Goal: Find specific page/section: Find specific page/section

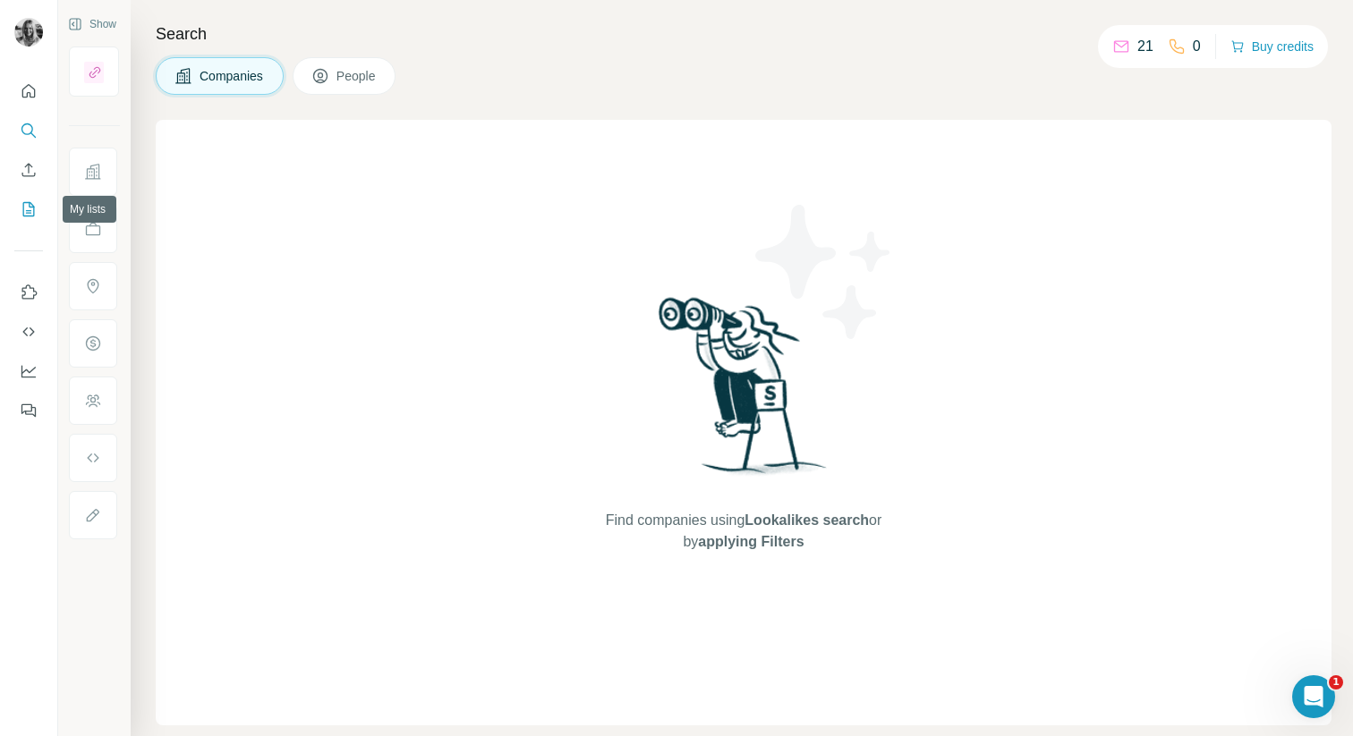
click at [29, 209] on icon "My lists" at bounding box center [29, 209] width 18 height 18
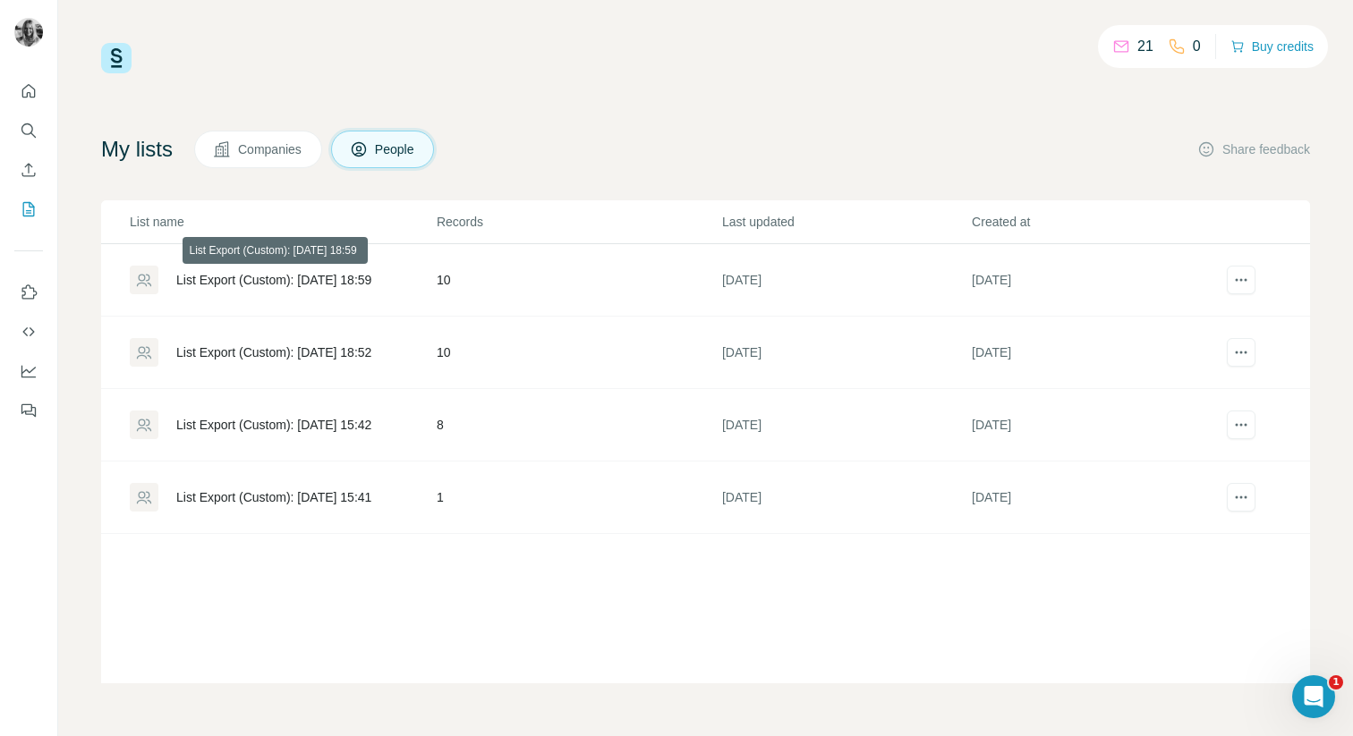
click at [288, 280] on div "List Export (Custom): [DATE] 18:59" at bounding box center [273, 280] width 195 height 18
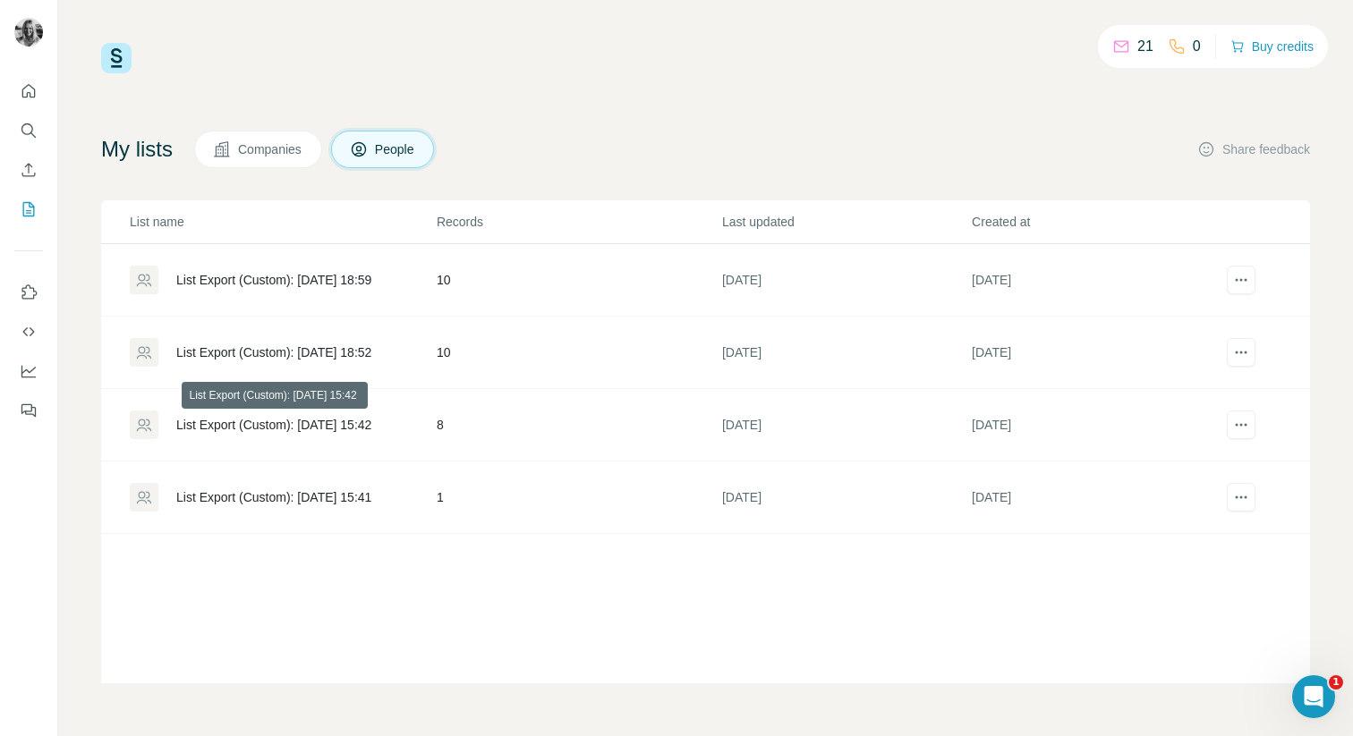
click at [303, 429] on div "List Export (Custom): [DATE] 15:42" at bounding box center [273, 425] width 195 height 18
drag, startPoint x: 305, startPoint y: 345, endPoint x: 400, endPoint y: 347, distance: 94.8
click at [304, 345] on div "List Export (Custom): [DATE] 18:52" at bounding box center [273, 353] width 195 height 18
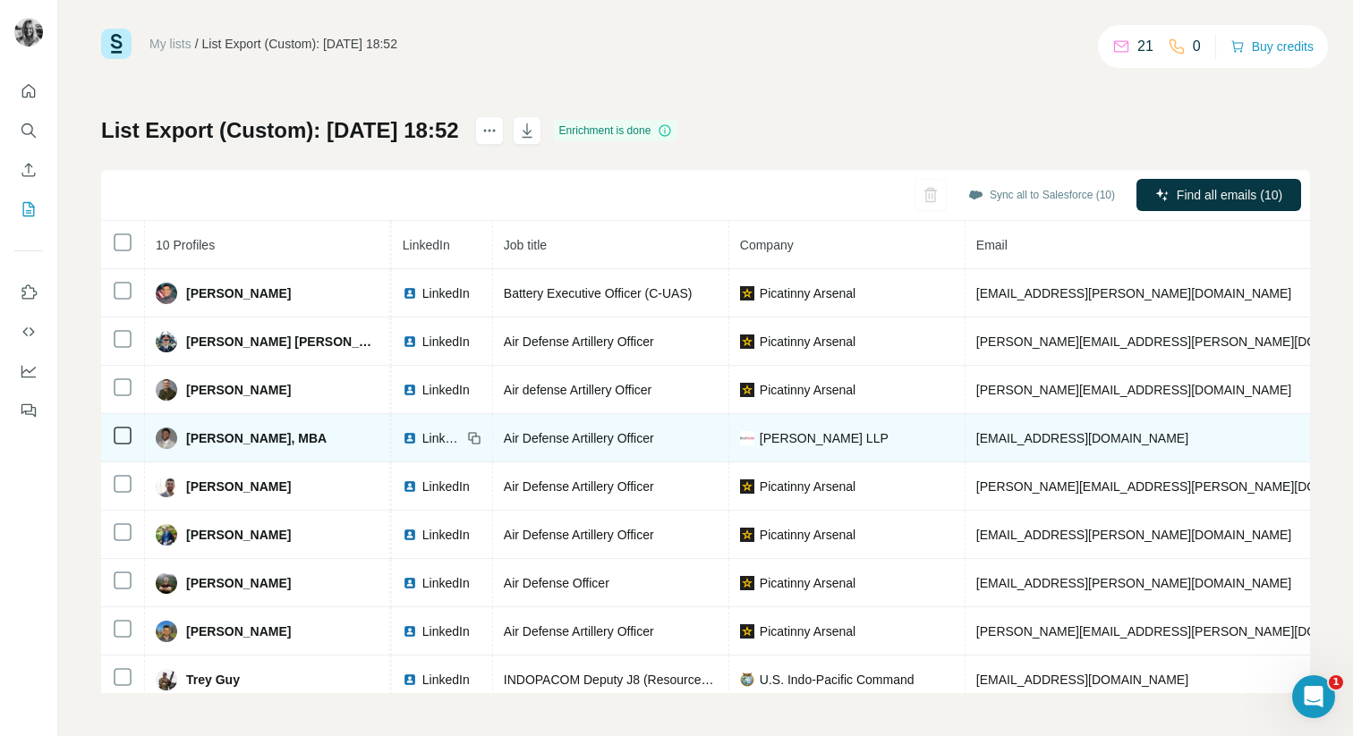
scroll to position [0, 102]
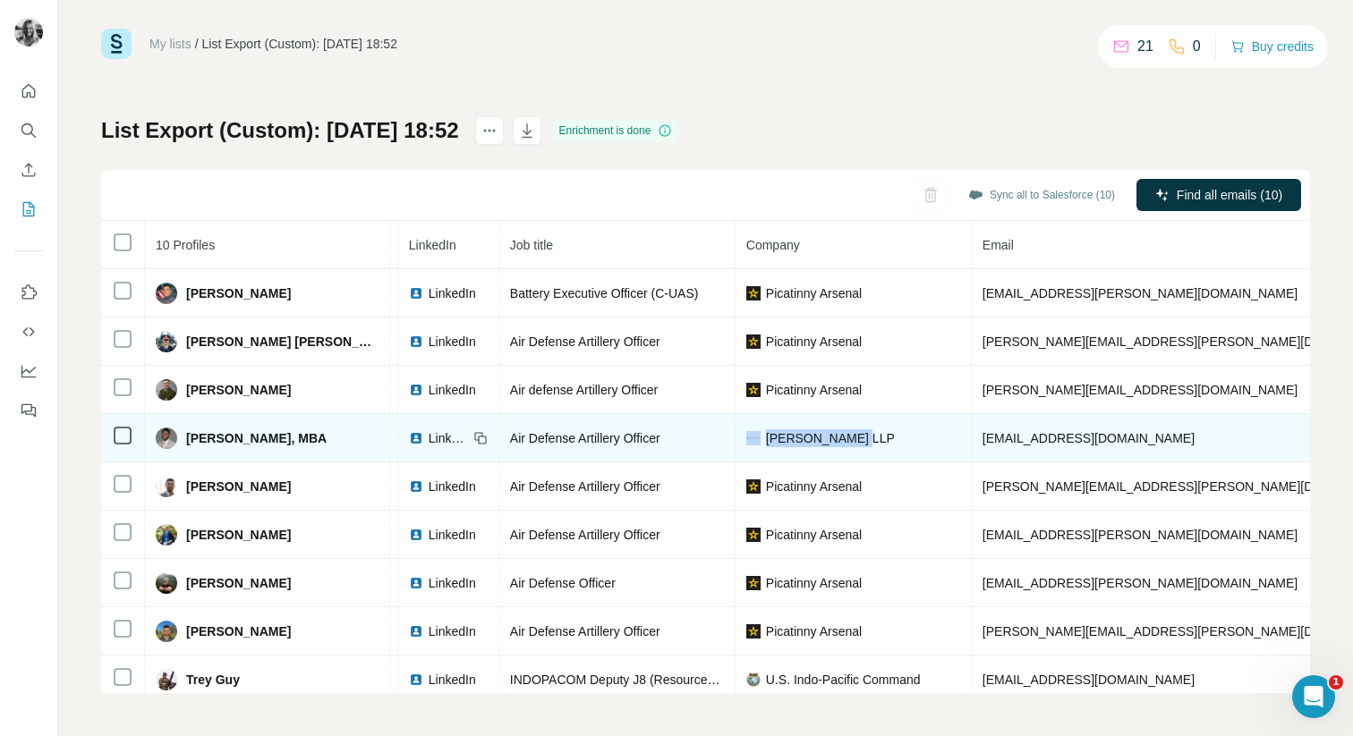
drag, startPoint x: 796, startPoint y: 434, endPoint x: 652, endPoint y: 440, distance: 144.2
click at [735, 440] on td "[PERSON_NAME] LLP" at bounding box center [853, 438] width 236 height 48
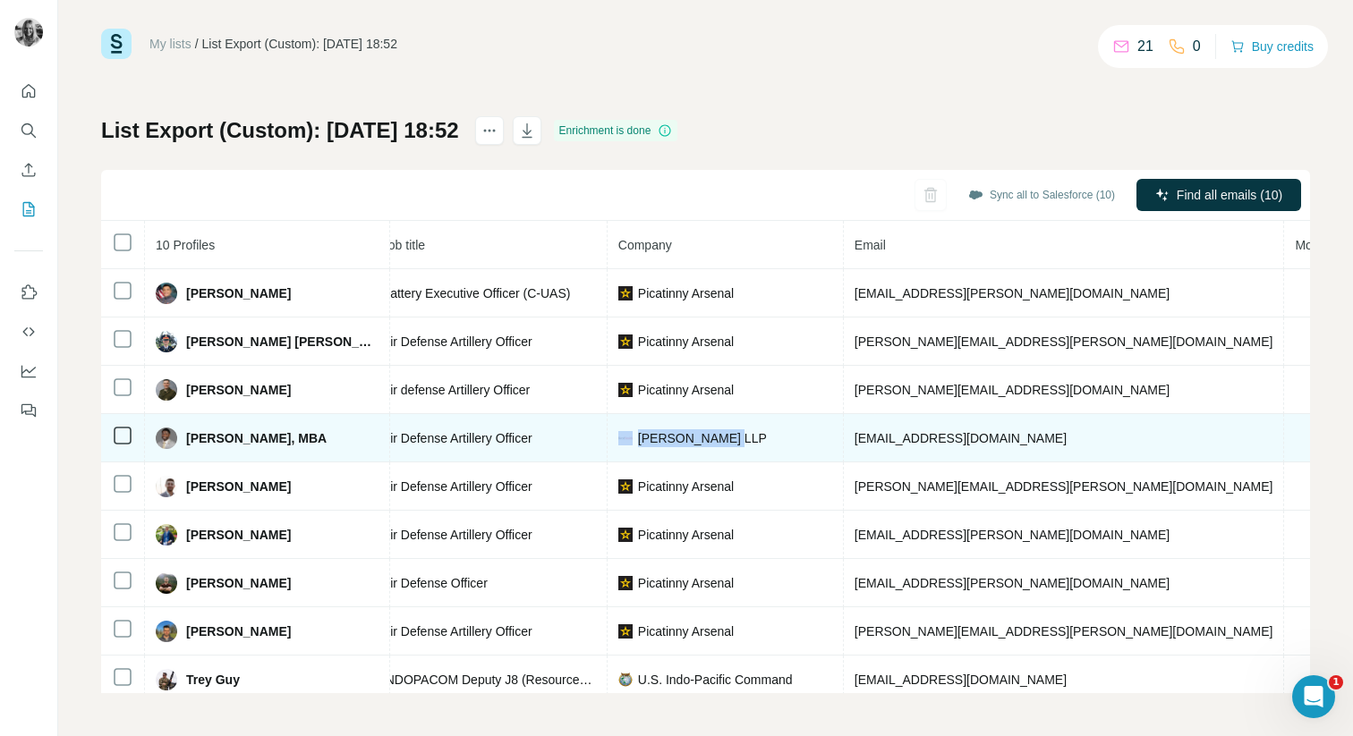
scroll to position [0, 239]
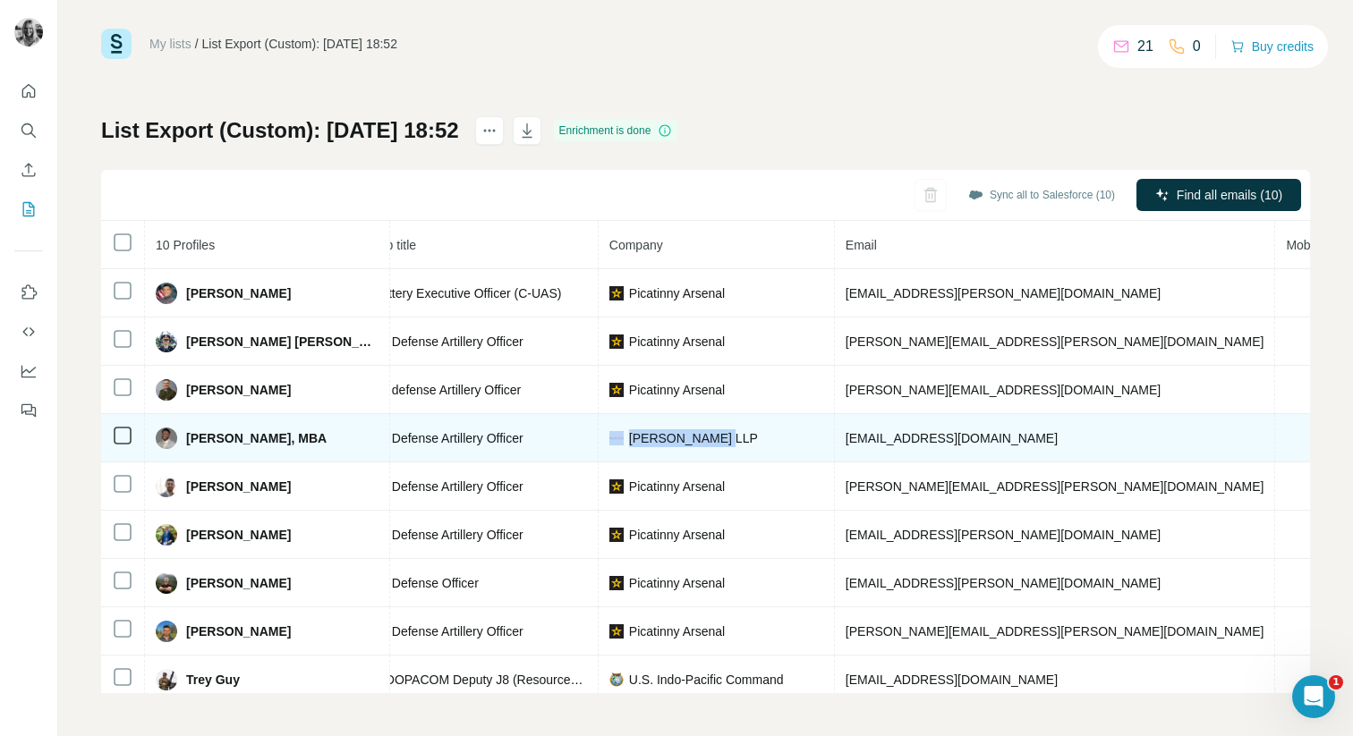
click at [674, 440] on div "[PERSON_NAME] LLP" at bounding box center [716, 438] width 214 height 18
drag, startPoint x: 662, startPoint y: 438, endPoint x: 513, endPoint y: 440, distance: 149.4
click at [598, 440] on td "[PERSON_NAME] LLP" at bounding box center [716, 438] width 236 height 48
click at [686, 439] on div "[PERSON_NAME] LLP" at bounding box center [716, 438] width 214 height 18
drag, startPoint x: 619, startPoint y: 442, endPoint x: 517, endPoint y: 441, distance: 102.0
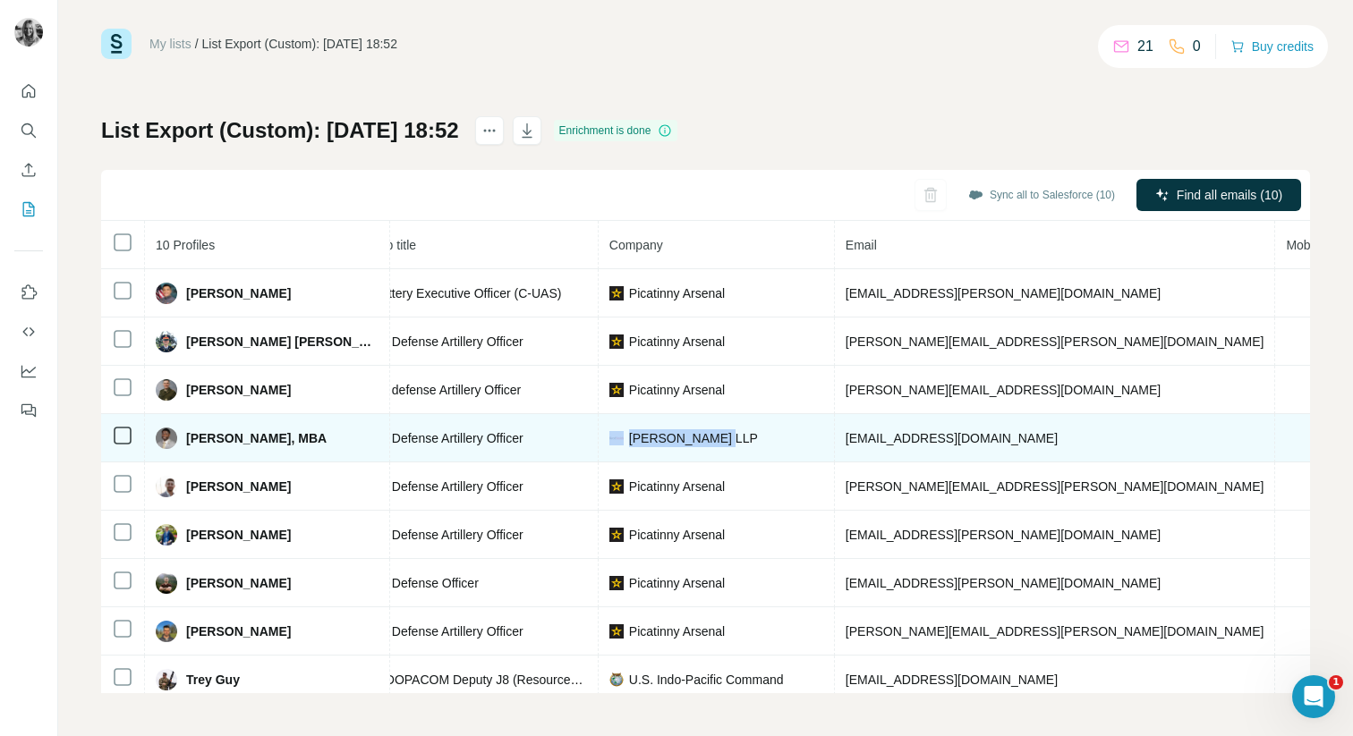
click at [609, 441] on div "[PERSON_NAME] LLP" at bounding box center [716, 438] width 214 height 18
click at [683, 437] on div "[PERSON_NAME] LLP" at bounding box center [716, 438] width 214 height 18
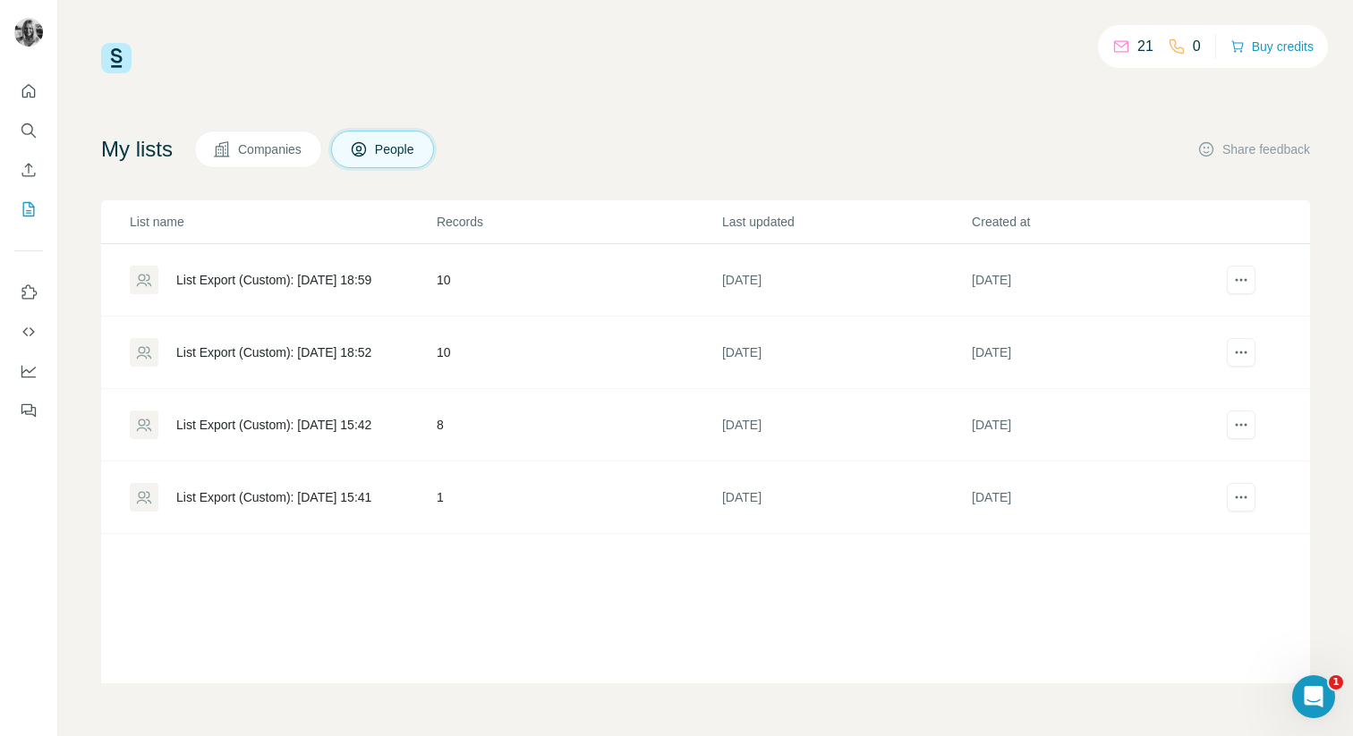
click at [292, 430] on div "List Export (Custom): [DATE] 15:42" at bounding box center [273, 425] width 195 height 18
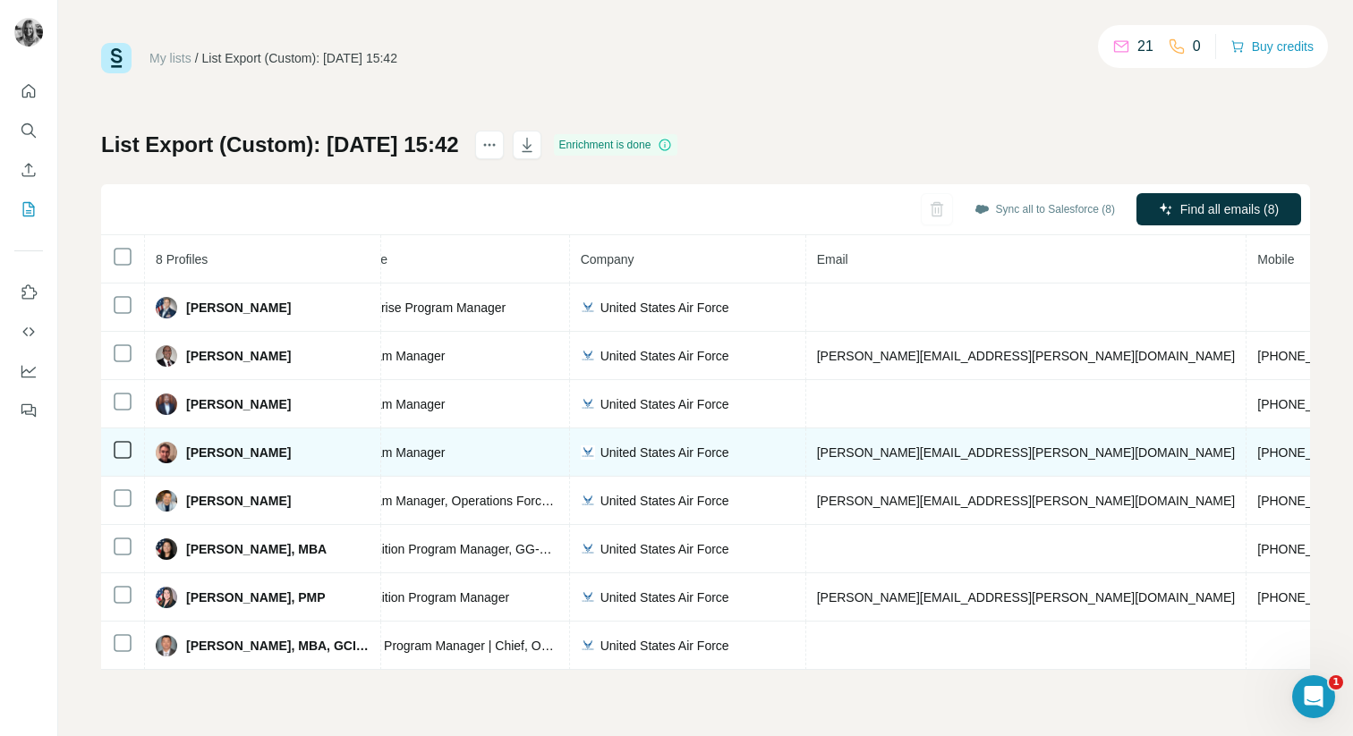
scroll to position [0, 332]
